Goal: Task Accomplishment & Management: Manage account settings

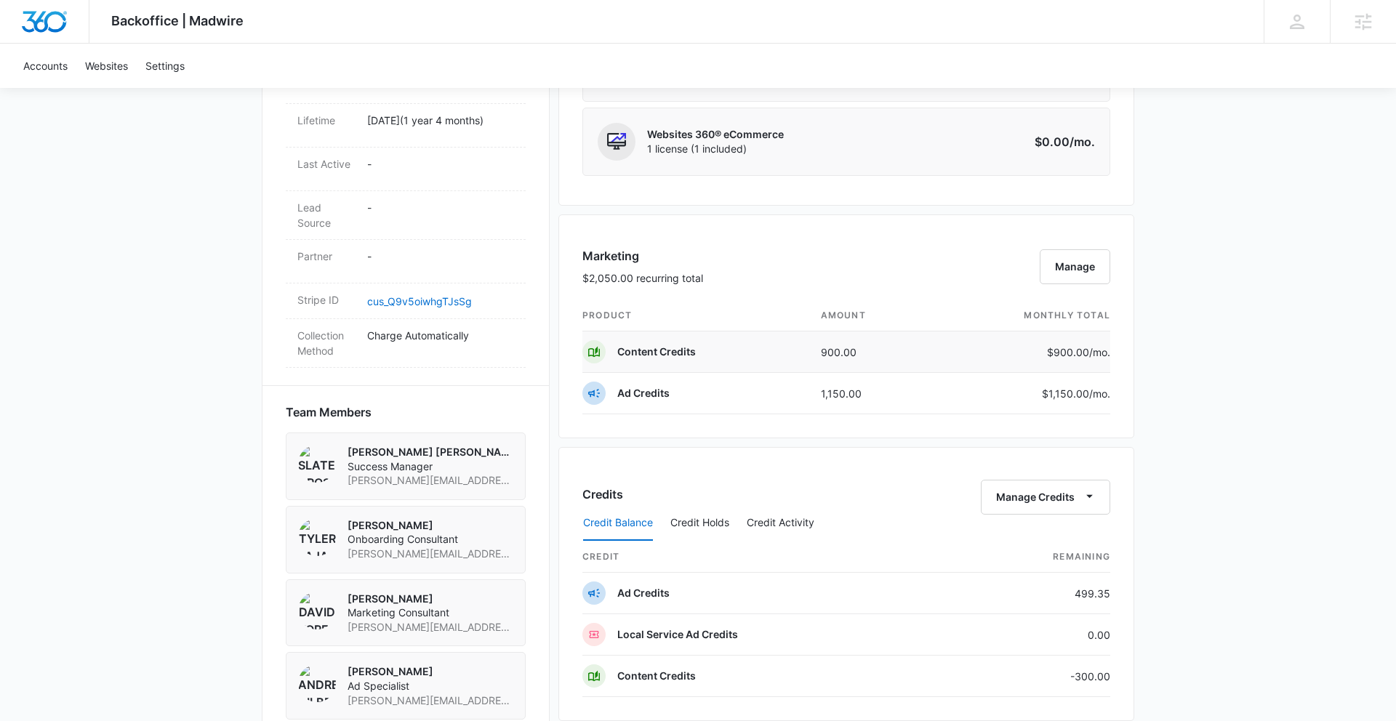
scroll to position [708, 0]
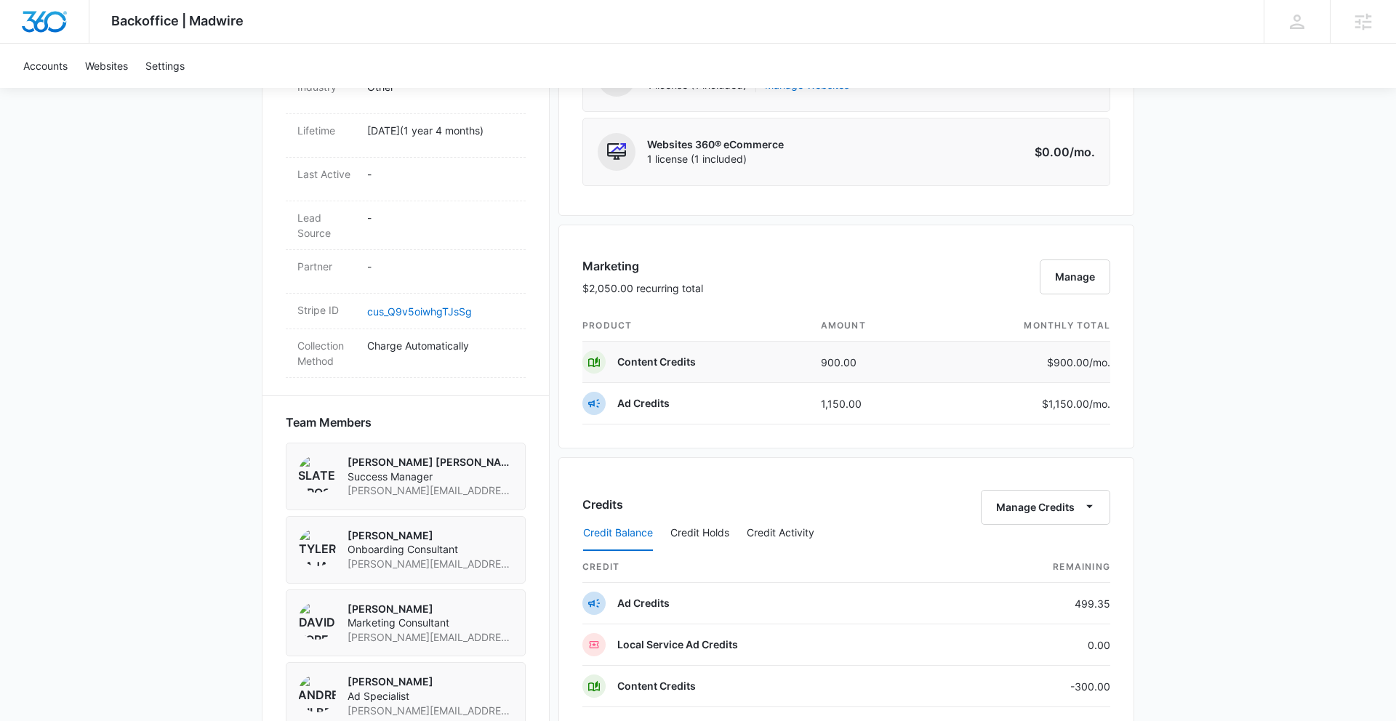
click at [936, 365] on td "$900.00 /mo." at bounding box center [1021, 362] width 177 height 41
click at [1073, 286] on button "Manage" at bounding box center [1074, 277] width 71 height 35
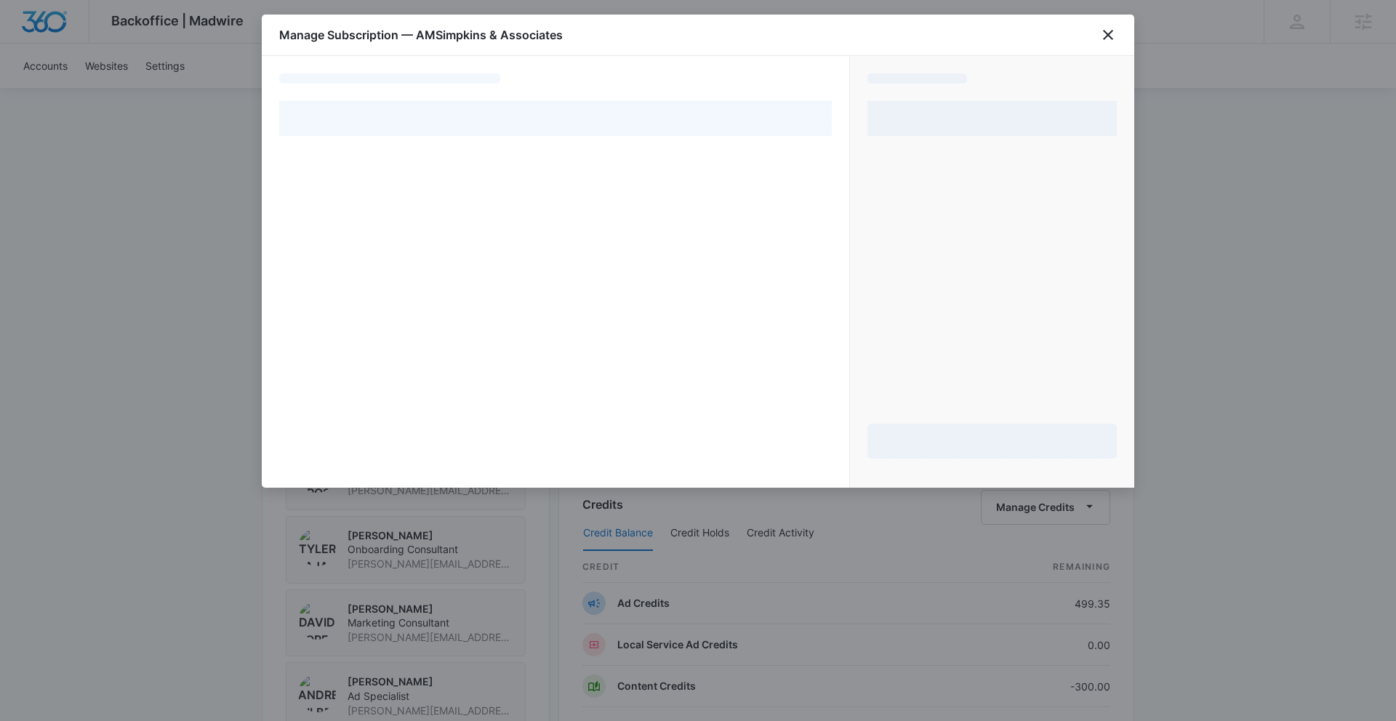
select select "pm_1Pnfb1A4n8RTgNjUTFnNQ5nD"
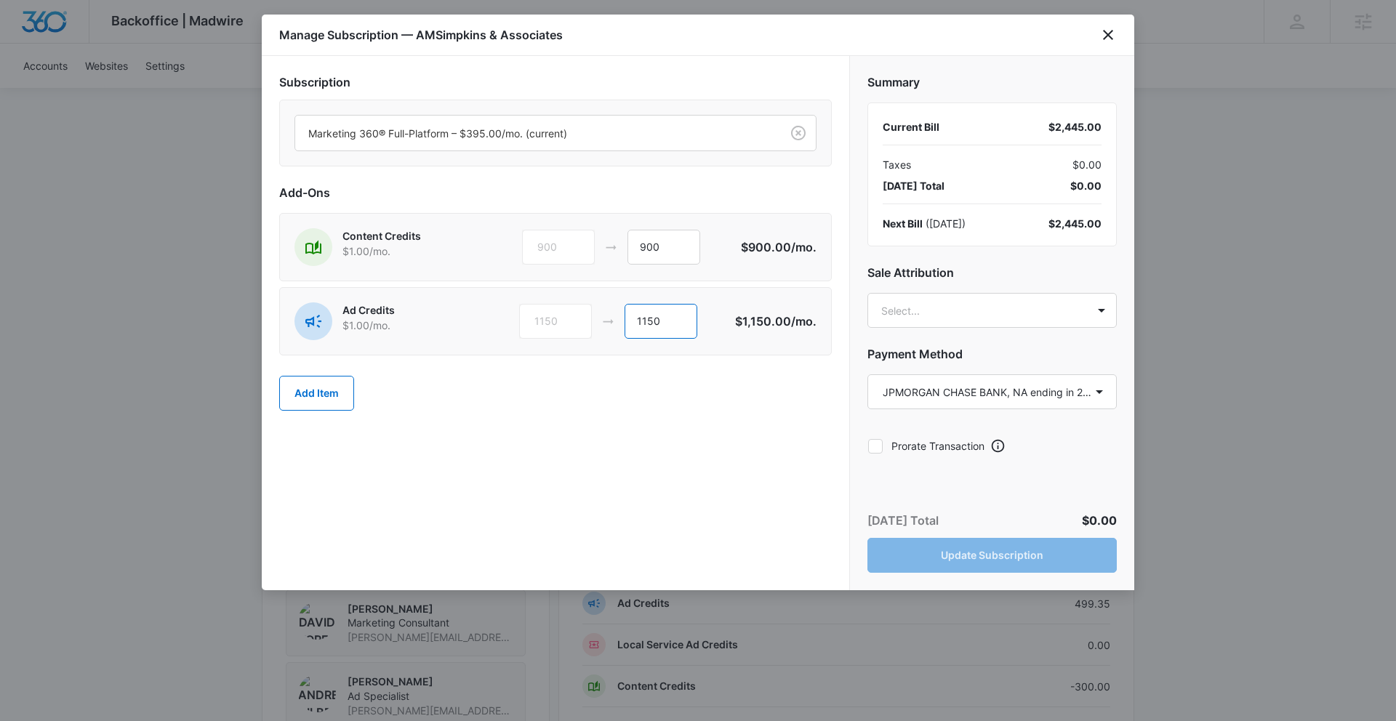
drag, startPoint x: 670, startPoint y: 325, endPoint x: 599, endPoint y: 313, distance: 72.2
click at [600, 315] on div "1150 1150" at bounding box center [627, 321] width 216 height 35
type input "1600"
click at [1026, 326] on body "Backoffice | Madwire Apps Settings SD [PERSON_NAME] [PERSON_NAME] [PERSON_NAME]…" at bounding box center [698, 329] width 1396 height 2075
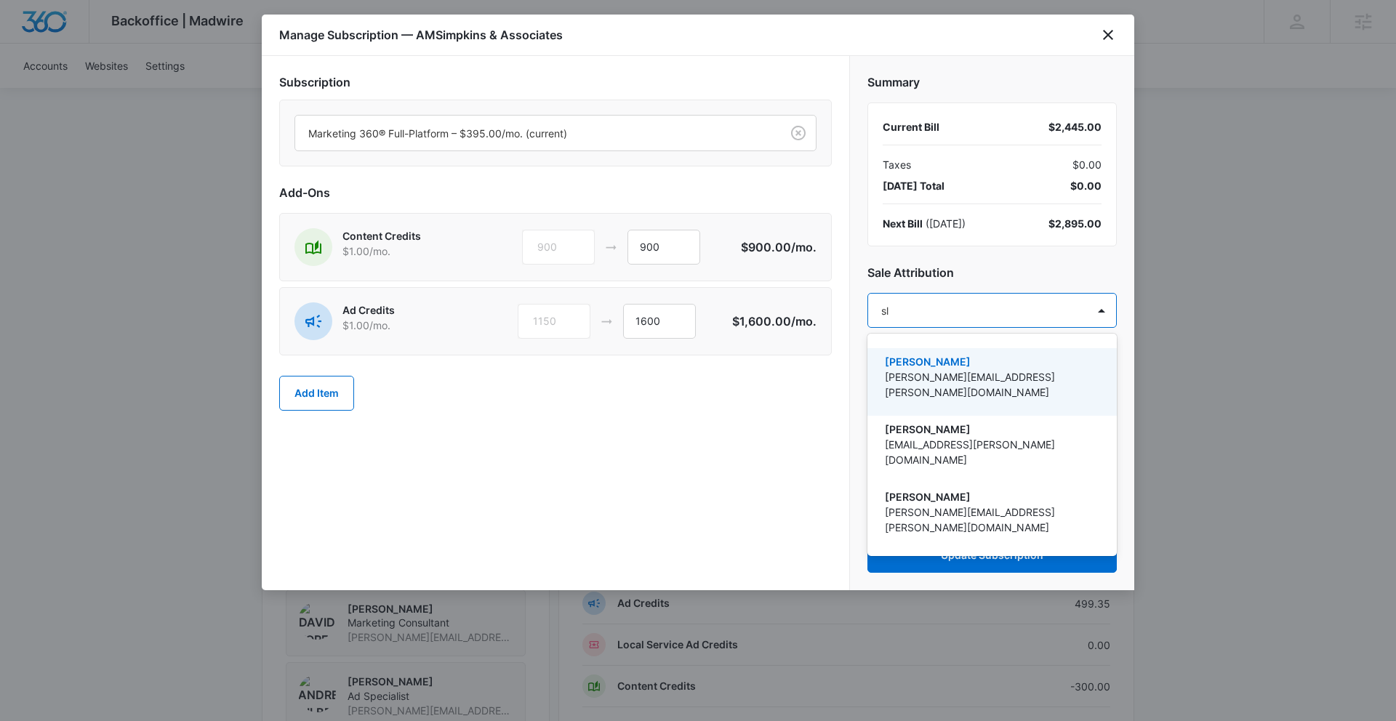
type input "sla"
click at [1031, 363] on p "[PERSON_NAME] [PERSON_NAME]" at bounding box center [991, 361] width 212 height 15
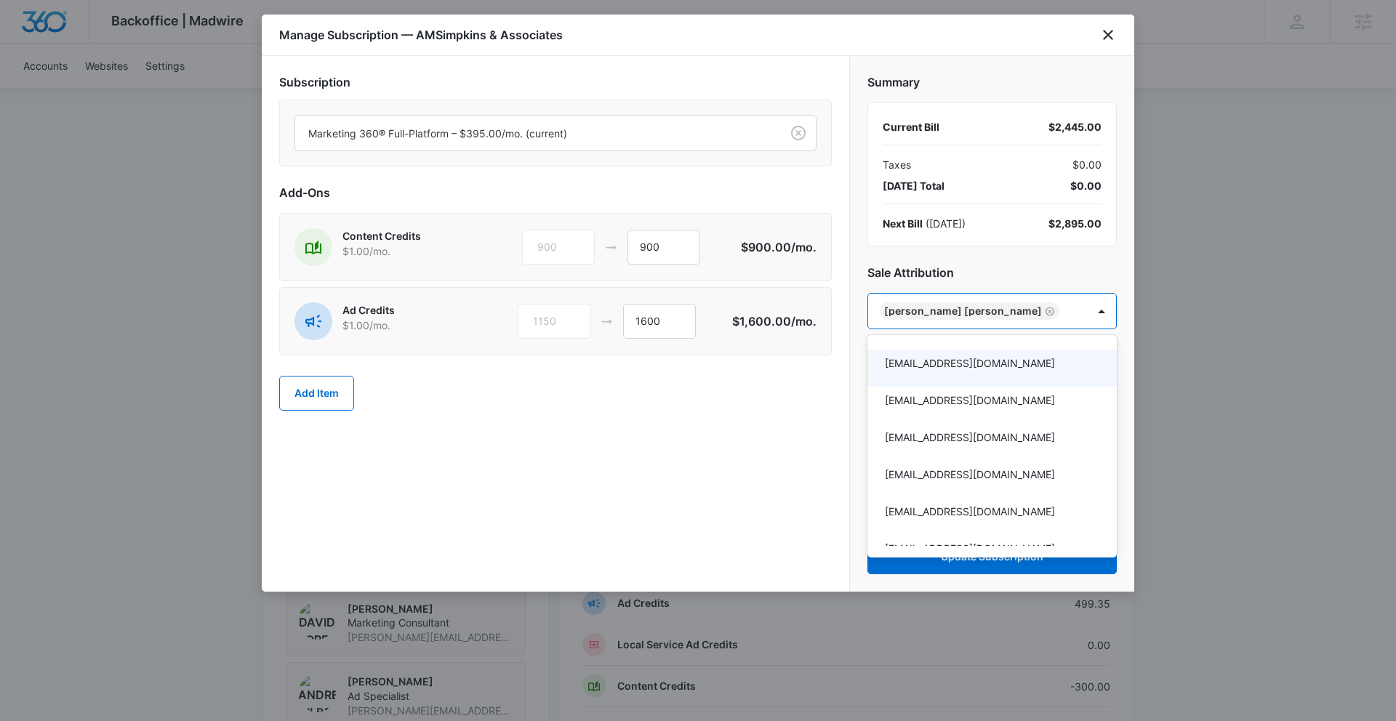
click at [802, 430] on div at bounding box center [698, 360] width 1396 height 721
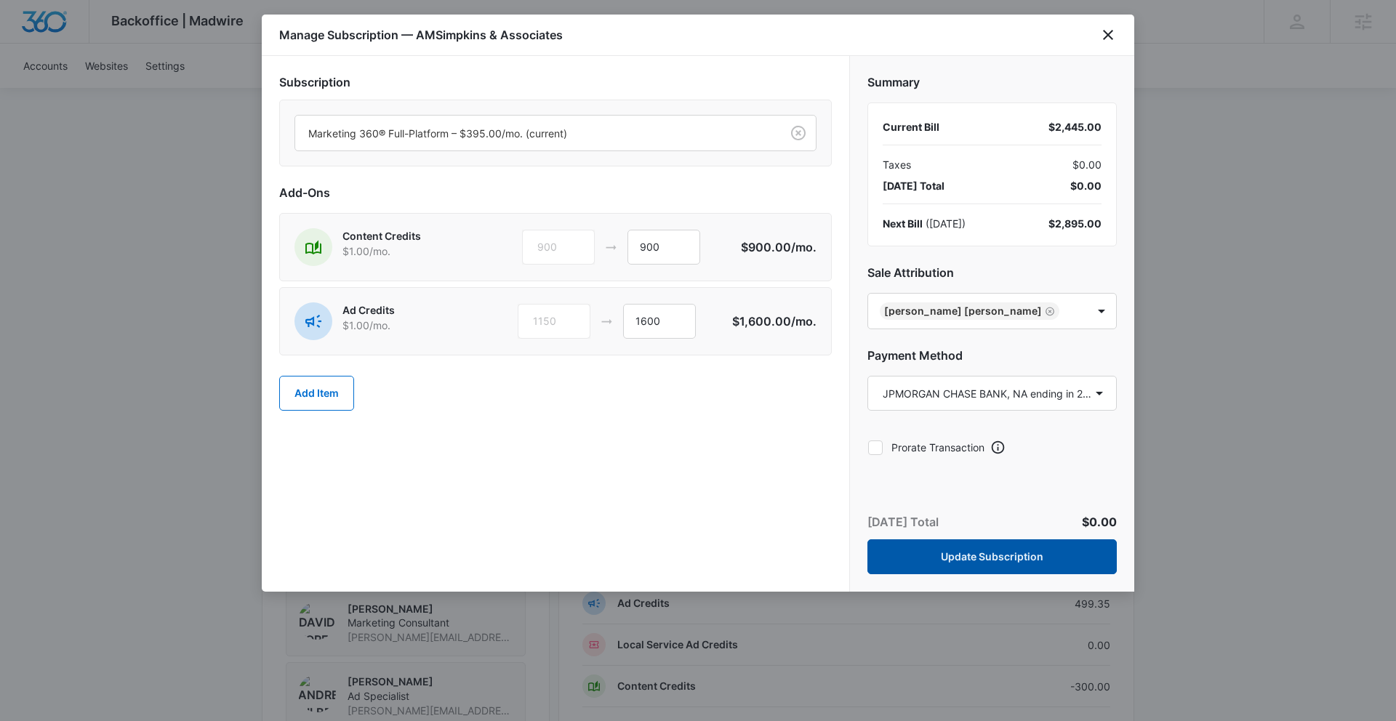
click at [982, 558] on button "Update Subscription" at bounding box center [991, 556] width 249 height 35
